Goal: Task Accomplishment & Management: Manage account settings

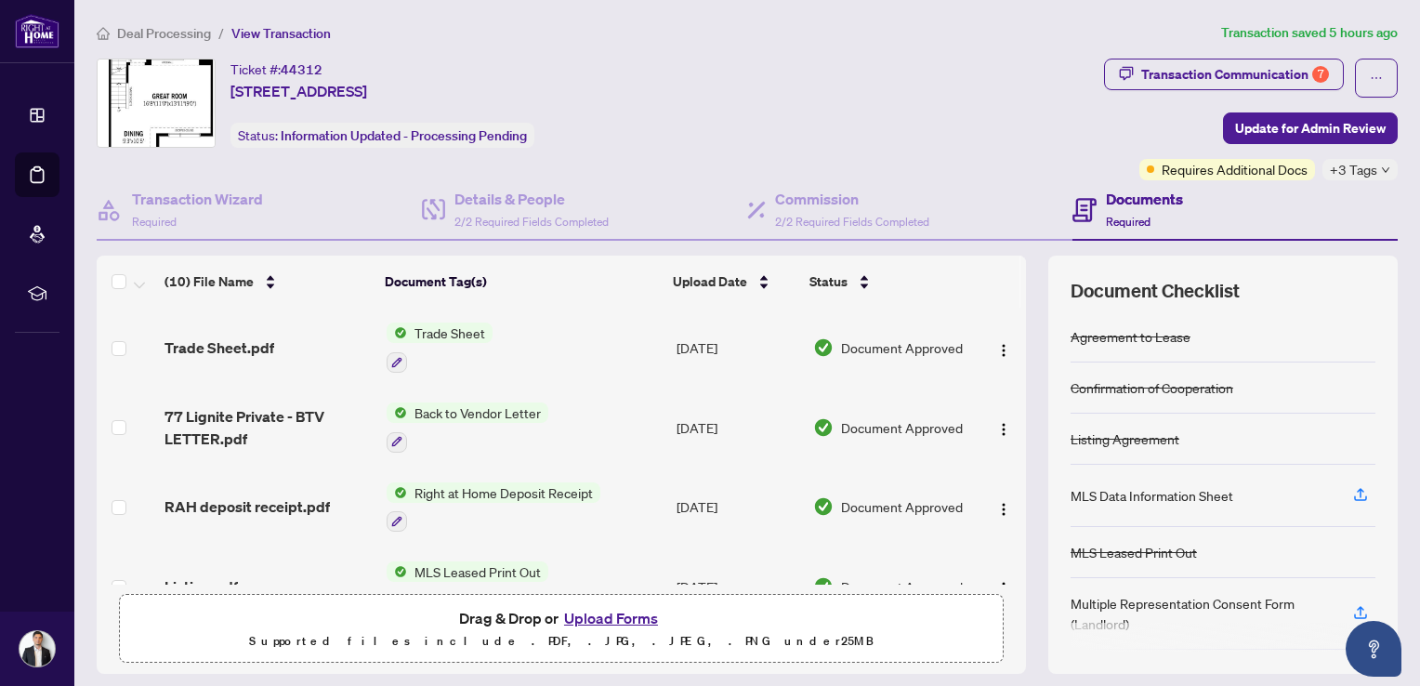
scroll to position [32, 0]
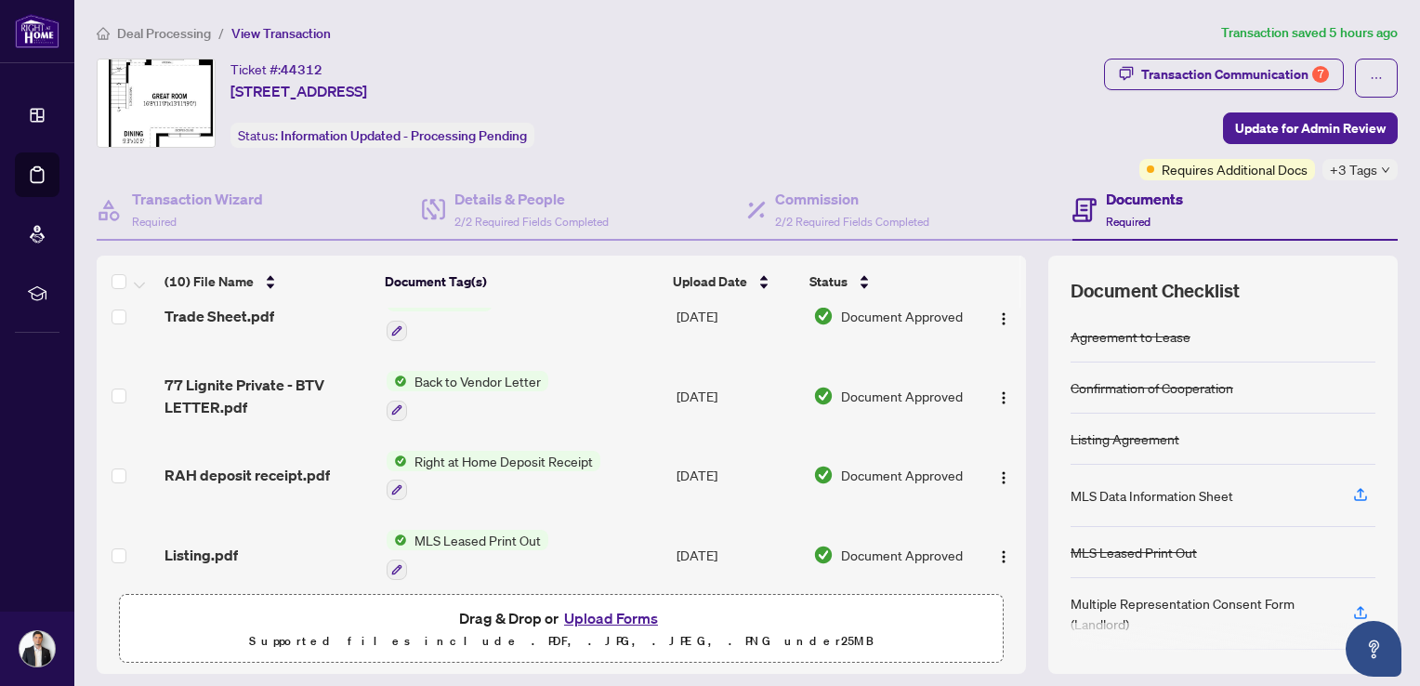
click at [152, 28] on span "Deal Processing" at bounding box center [164, 33] width 94 height 17
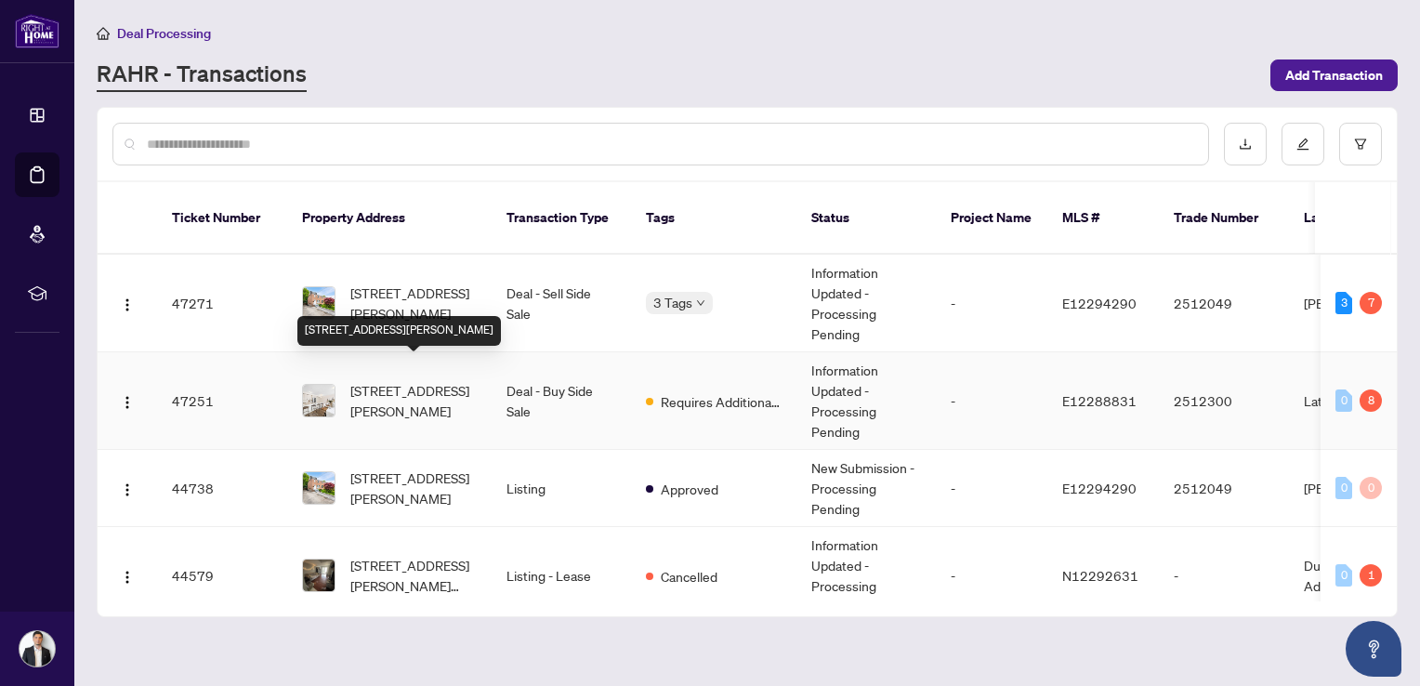
click at [400, 380] on span "[STREET_ADDRESS][PERSON_NAME]" at bounding box center [413, 400] width 126 height 41
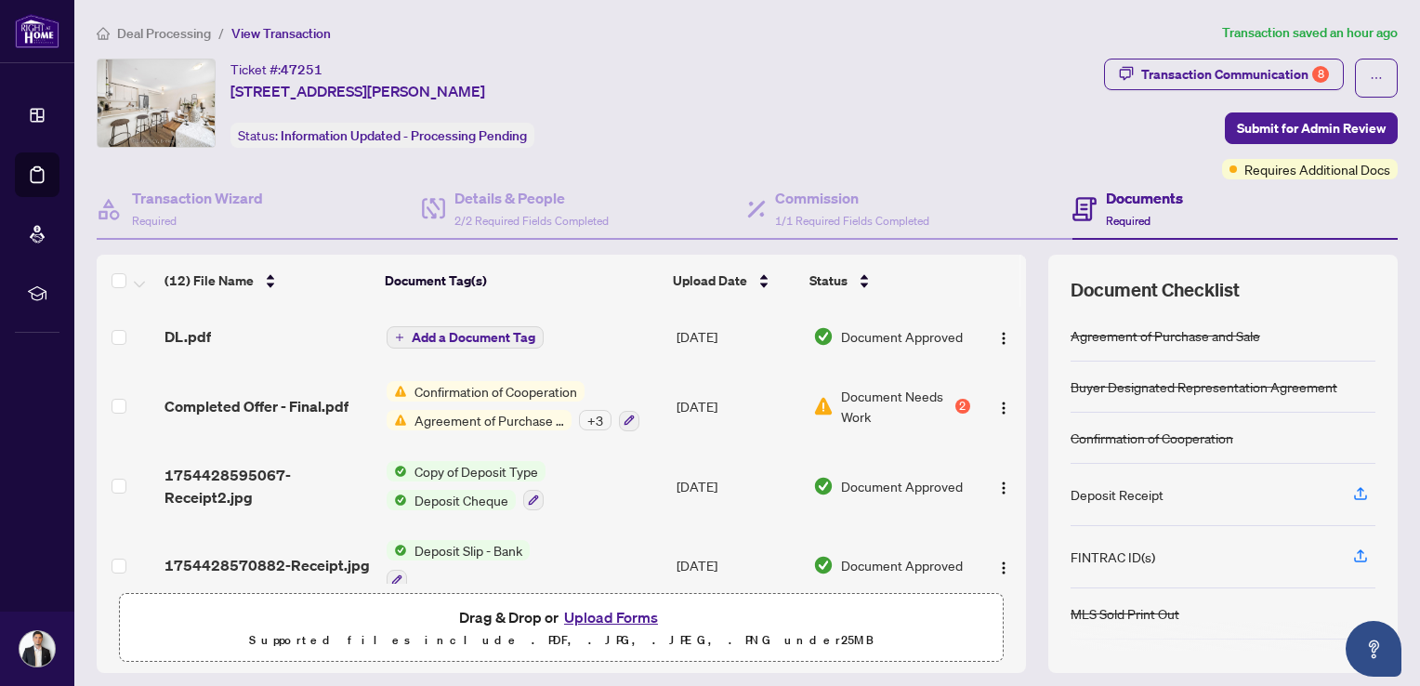
scroll to position [117, 0]
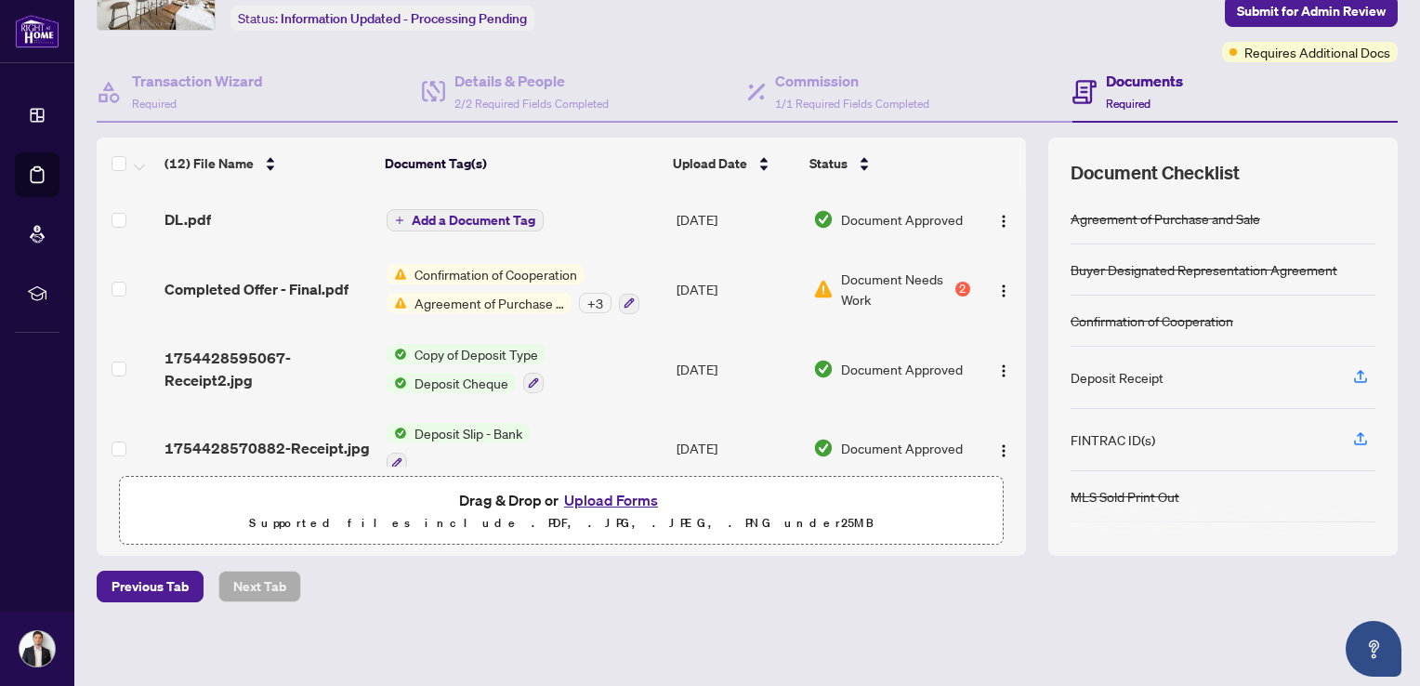
click at [610, 501] on button "Upload Forms" at bounding box center [610, 500] width 105 height 24
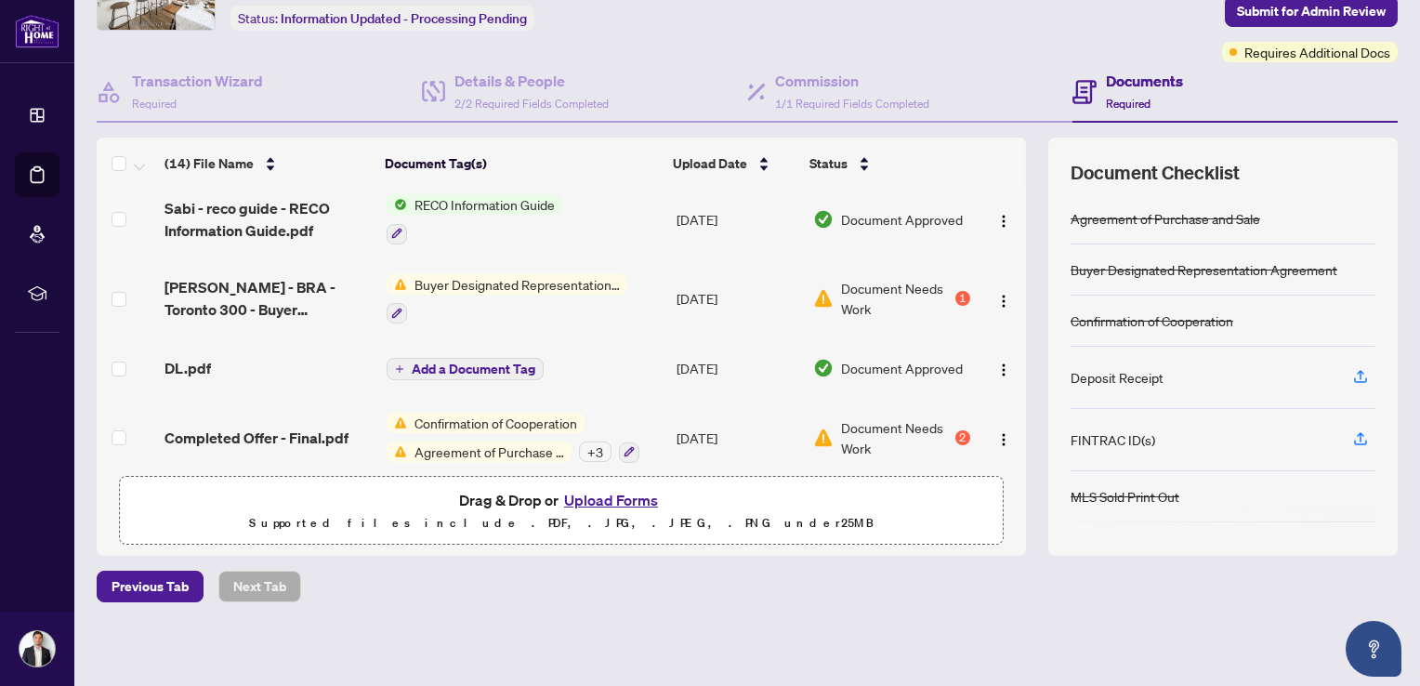
scroll to position [0, 0]
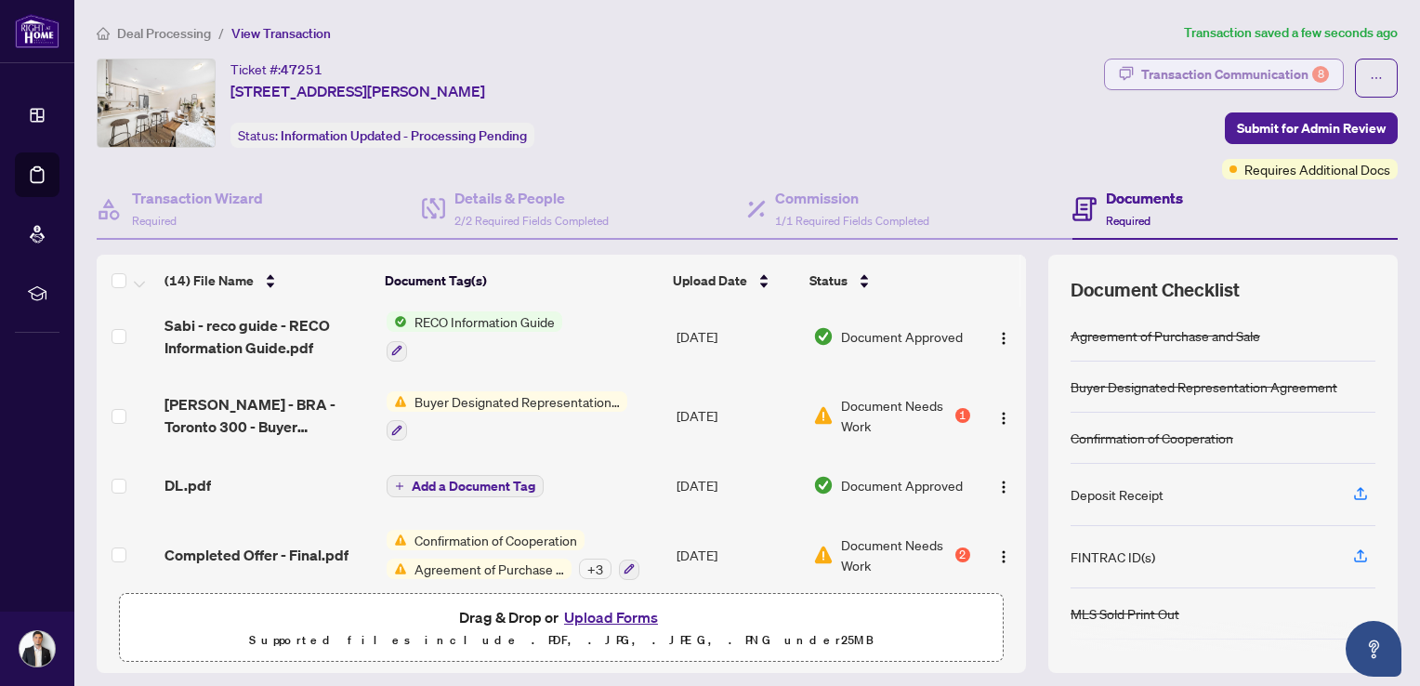
click at [1239, 87] on div "Transaction Communication 8" at bounding box center [1235, 74] width 188 height 30
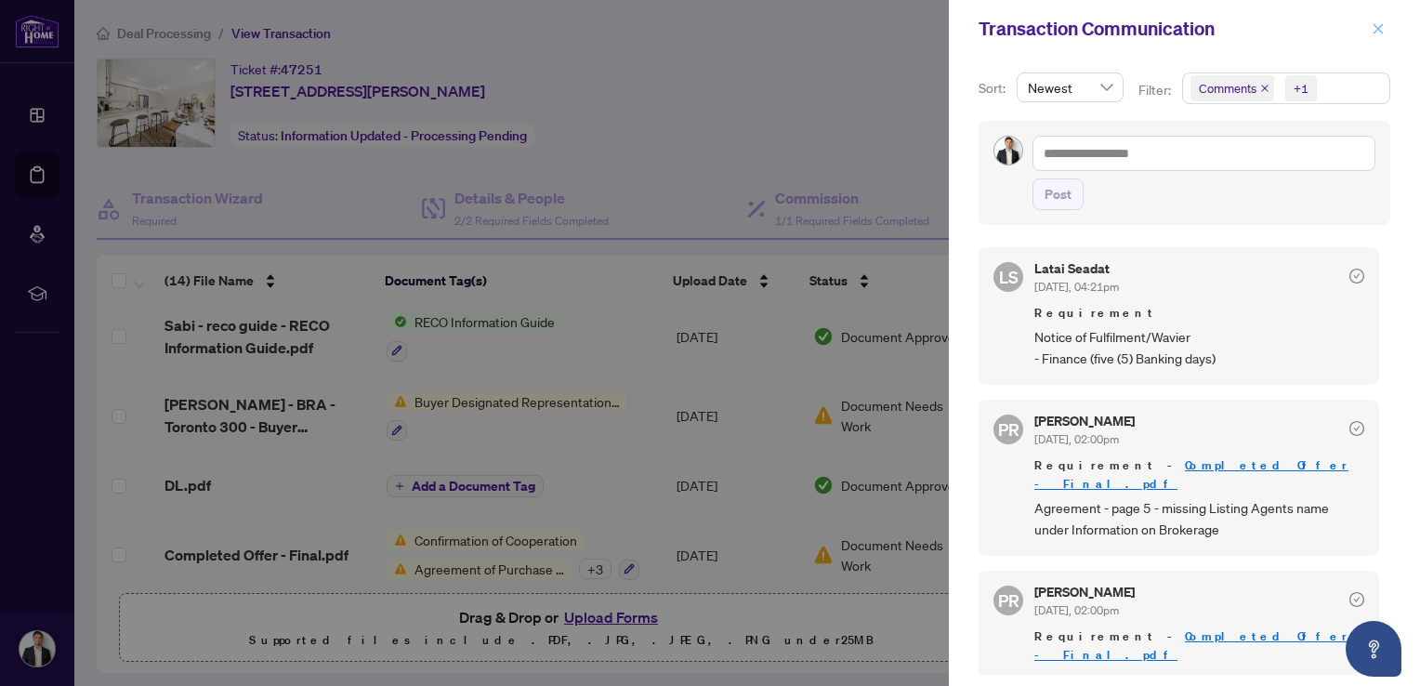
click at [1378, 32] on icon "close" at bounding box center [1378, 28] width 13 height 13
click at [1374, 28] on icon "close" at bounding box center [1378, 28] width 13 height 13
click at [1378, 22] on icon "close" at bounding box center [1378, 28] width 13 height 13
click at [1379, 22] on icon "close" at bounding box center [1378, 28] width 13 height 13
click at [920, 139] on div at bounding box center [710, 343] width 1420 height 686
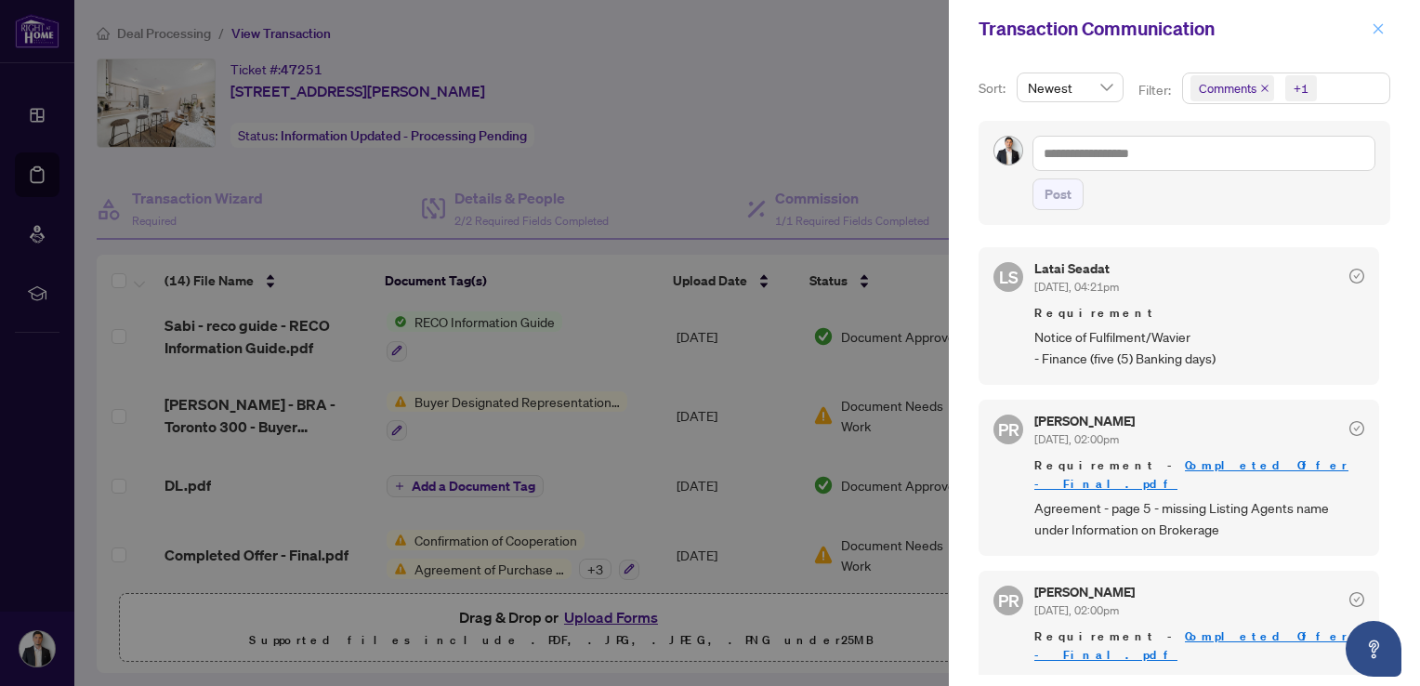
click at [1378, 31] on icon "close" at bounding box center [1378, 28] width 13 height 13
click at [1380, 26] on icon "close" at bounding box center [1378, 28] width 10 height 10
click at [1376, 26] on icon "close" at bounding box center [1378, 28] width 10 height 10
click at [1382, 28] on icon "close" at bounding box center [1378, 28] width 13 height 13
click at [1382, 29] on icon "close" at bounding box center [1378, 28] width 13 height 13
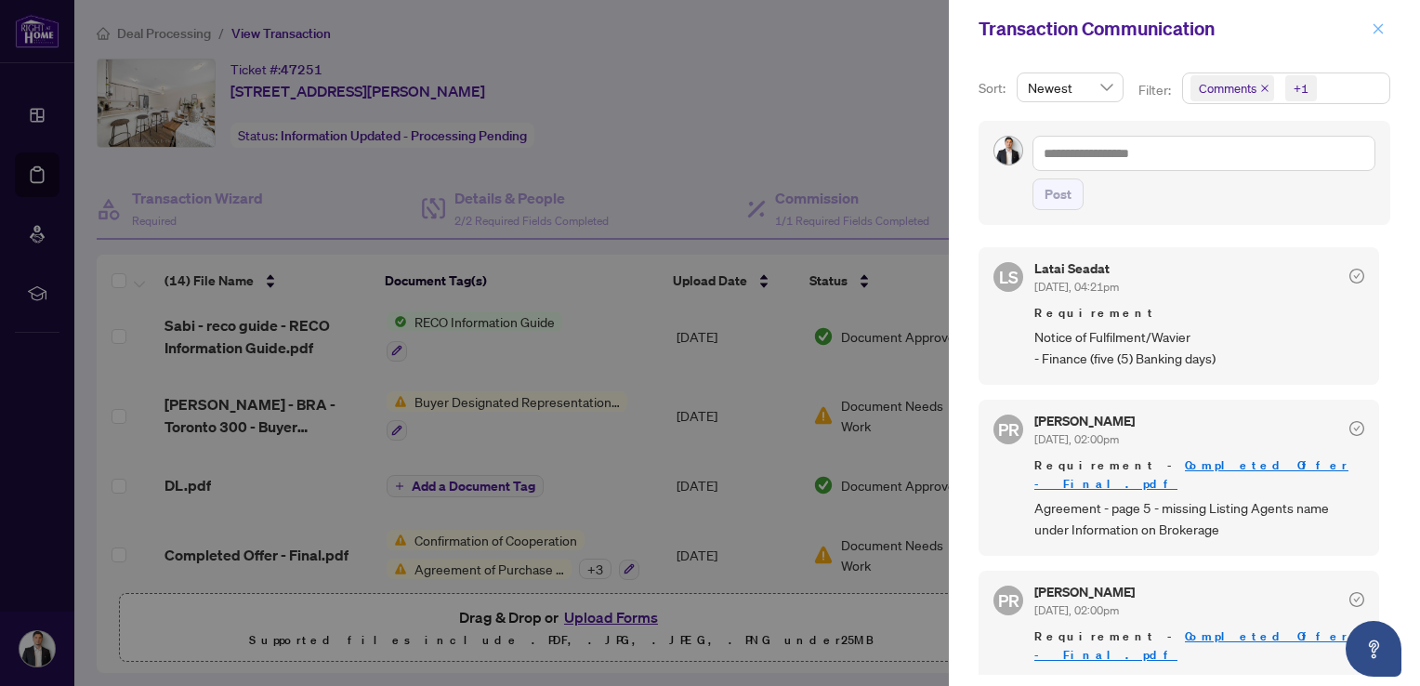
click at [1378, 31] on icon "close" at bounding box center [1378, 28] width 13 height 13
click at [1382, 28] on icon "close" at bounding box center [1378, 28] width 13 height 13
click at [1381, 28] on icon "close" at bounding box center [1378, 28] width 13 height 13
click at [1375, 28] on icon "close" at bounding box center [1378, 28] width 13 height 13
click at [1380, 35] on span "button" at bounding box center [1378, 29] width 13 height 30
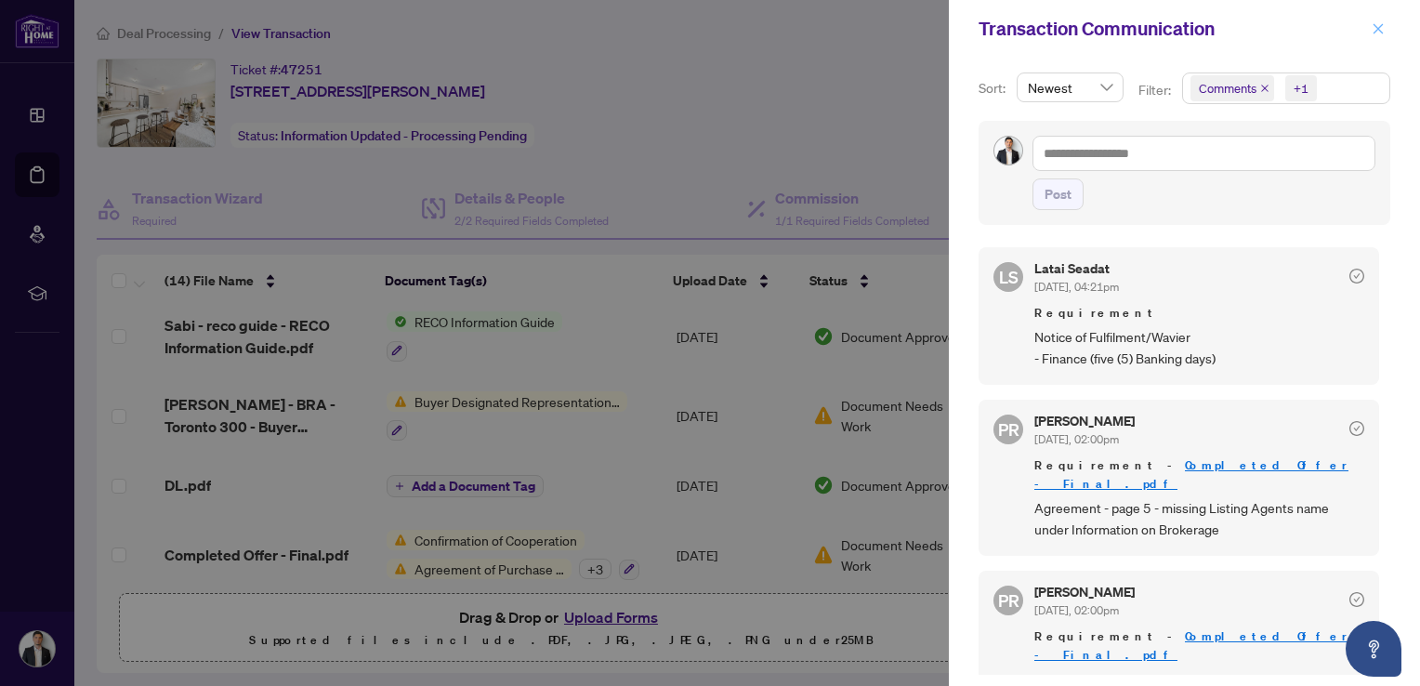
click at [1377, 31] on icon "close" at bounding box center [1378, 28] width 13 height 13
click at [1375, 31] on icon "close" at bounding box center [1378, 28] width 10 height 10
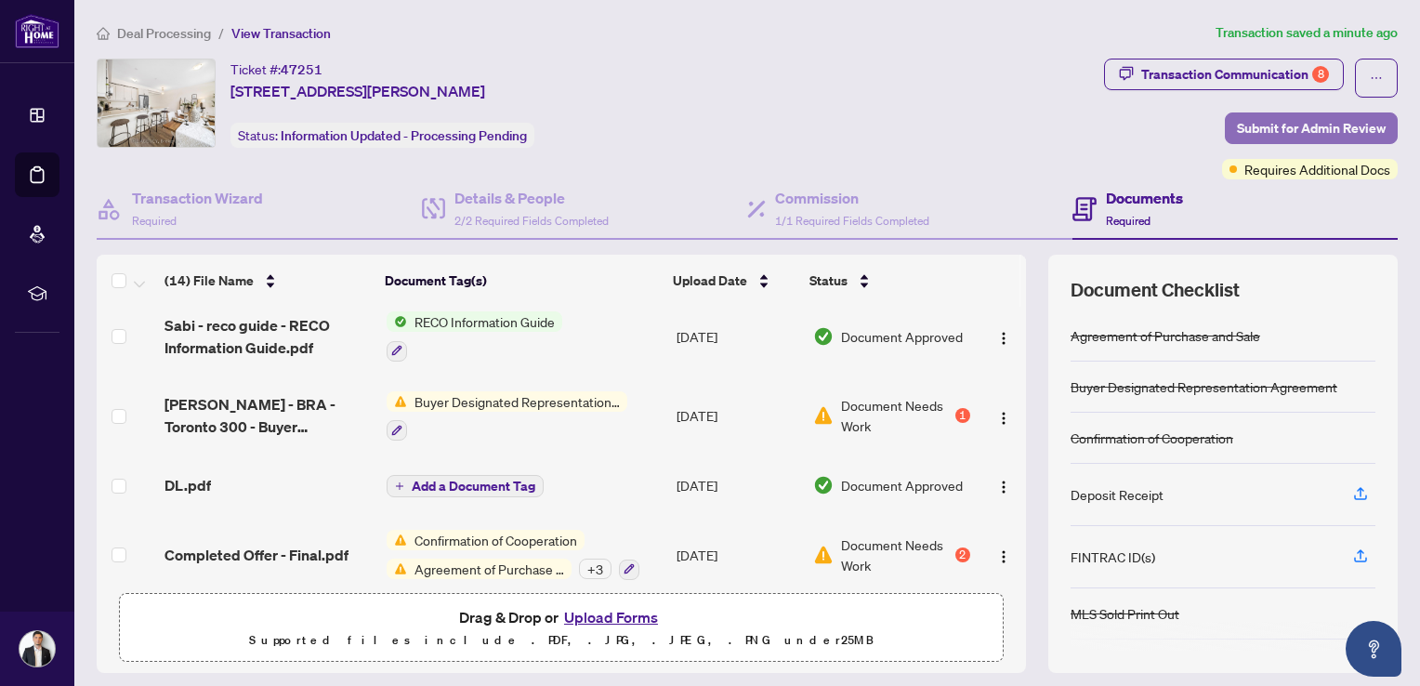
click at [1302, 126] on span "Submit for Admin Review" at bounding box center [1311, 128] width 149 height 30
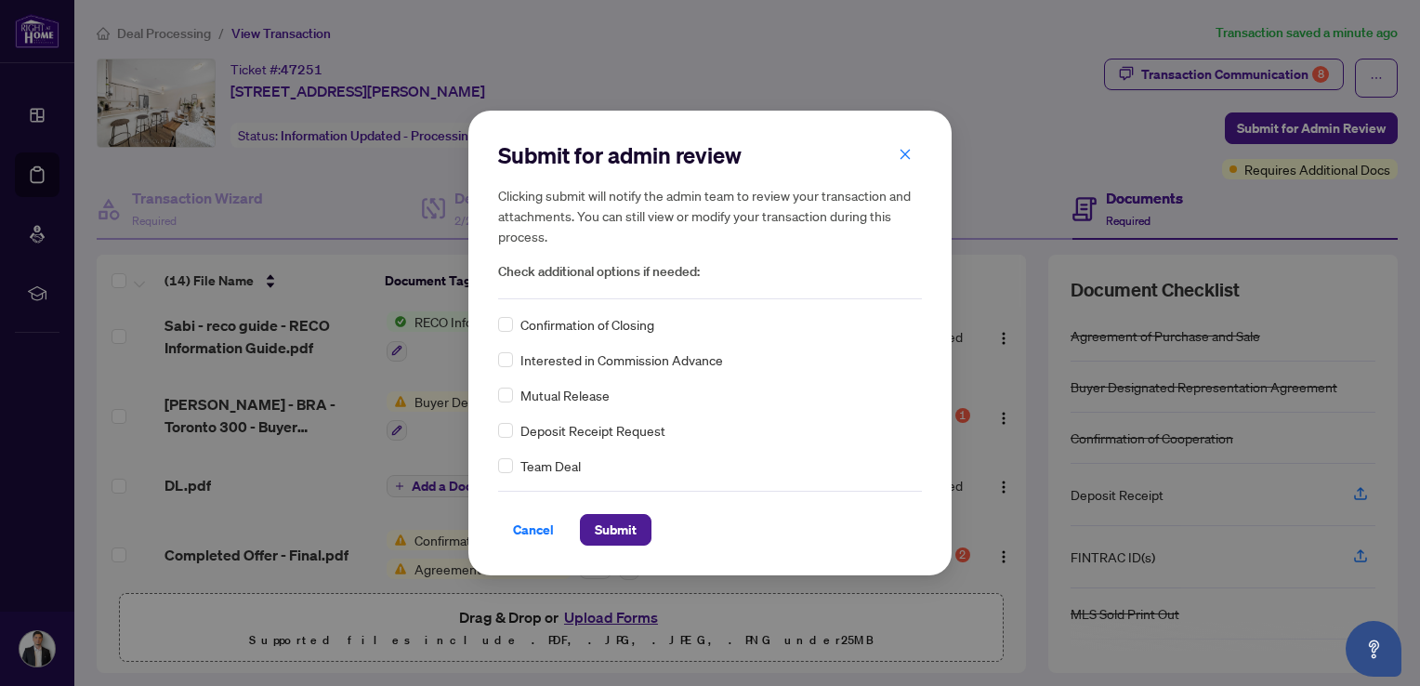
click at [512, 470] on div "Team Deal" at bounding box center [710, 465] width 424 height 20
click at [613, 532] on span "Submit" at bounding box center [616, 530] width 42 height 30
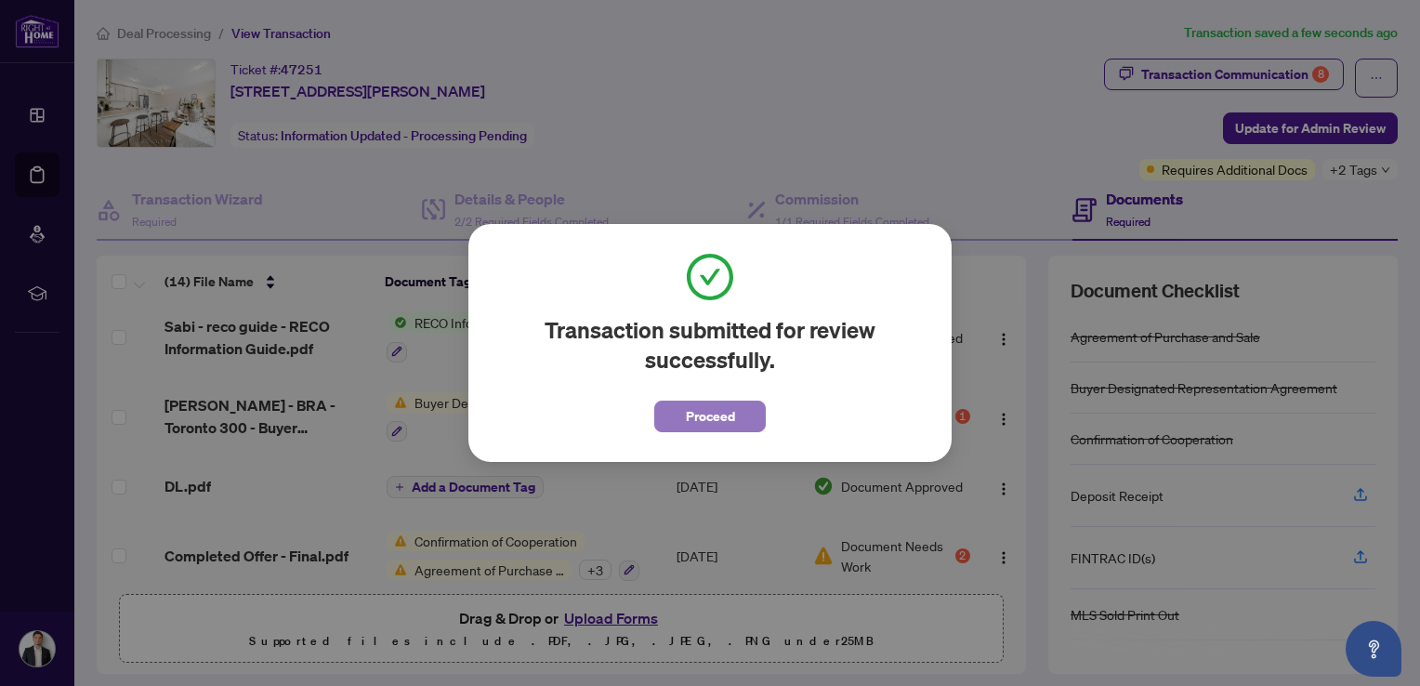
click at [714, 420] on span "Proceed" at bounding box center [710, 416] width 49 height 30
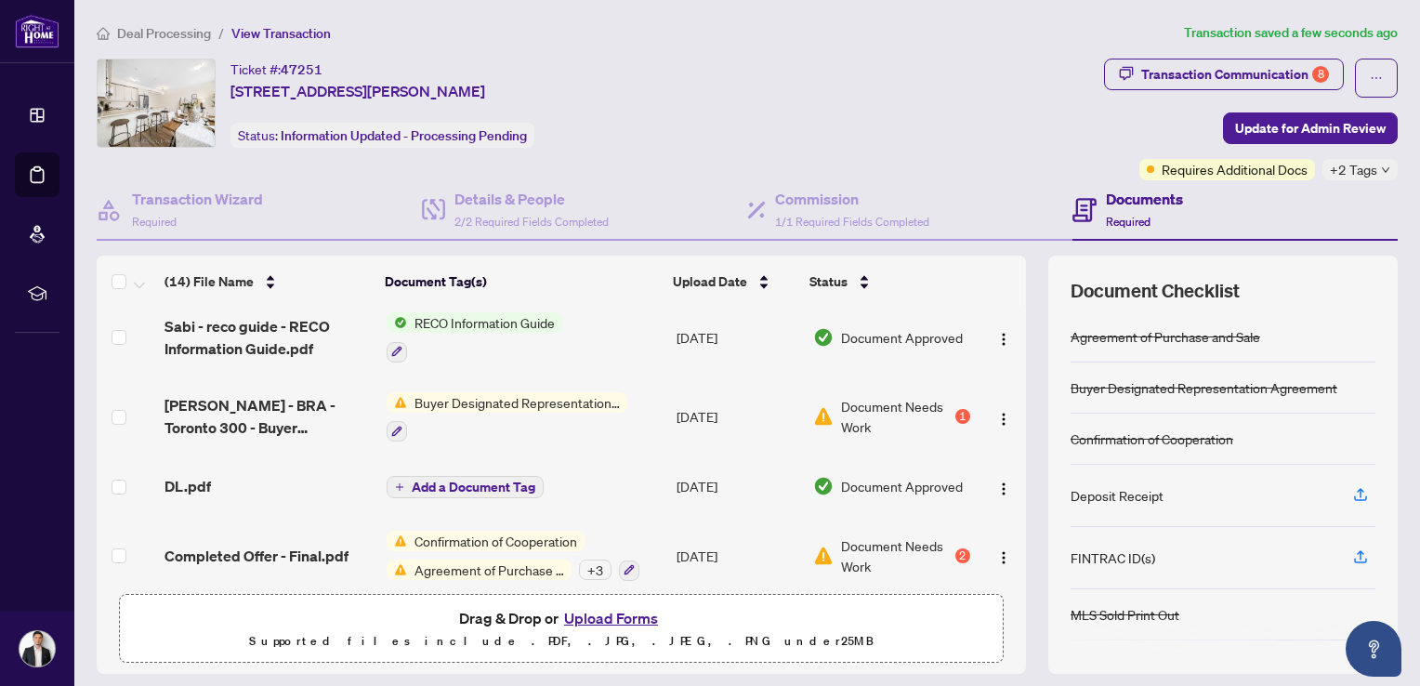
click at [1005, 522] on tbody "NOF - Inspection - [GEOGRAPHIC_DATA] 124 - Notice of Fulfillment of Condition.p…" at bounding box center [561, 225] width 929 height 1058
